Goal: Navigation & Orientation: Find specific page/section

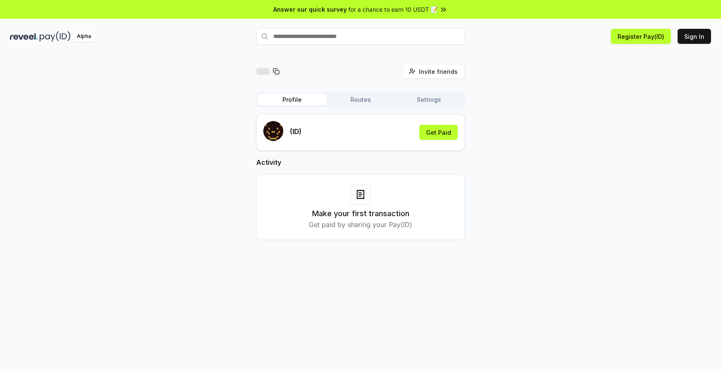
click at [211, 150] on div "Invite friends Invite Profile Routes Settings (ID) Get Paid Activity Make your …" at bounding box center [360, 158] width 701 height 189
click at [361, 101] on button "Routes" at bounding box center [360, 100] width 68 height 12
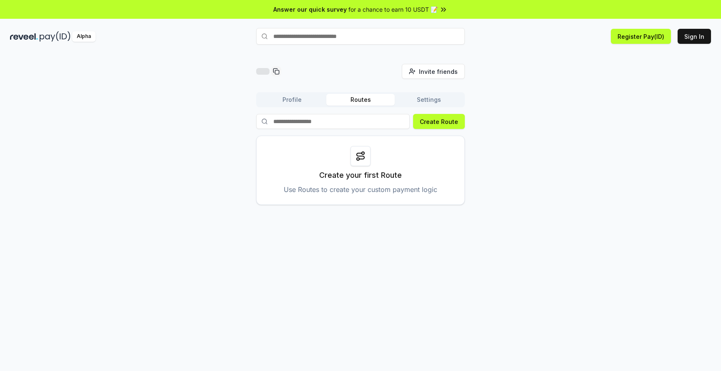
click at [422, 96] on button "Settings" at bounding box center [429, 100] width 68 height 12
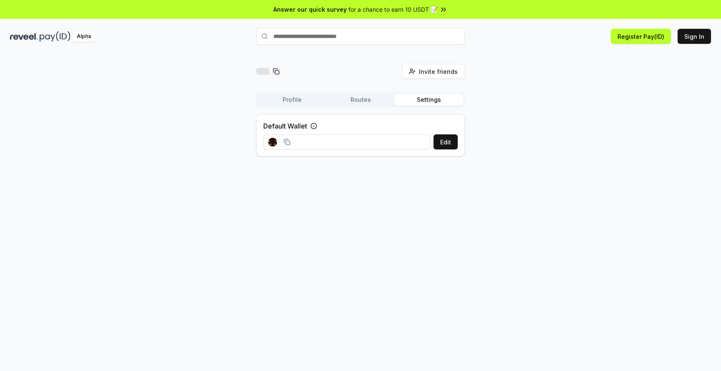
click at [174, 136] on div "Invite friends Invite Profile Routes Settings Default Wallet Edit" at bounding box center [360, 113] width 701 height 99
